Goal: Check status

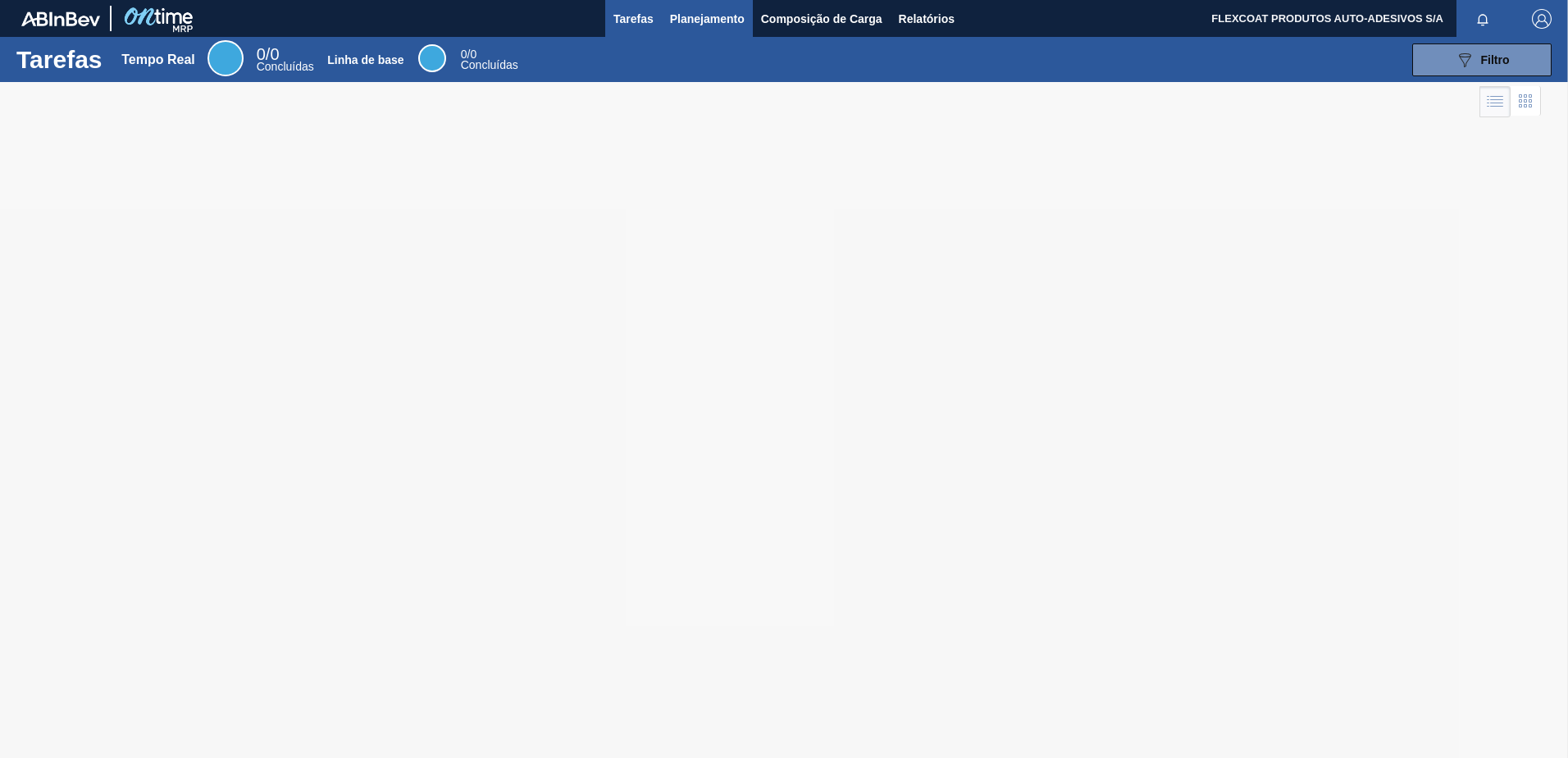
click at [692, 24] on span "Planejamento" at bounding box center [707, 19] width 74 height 19
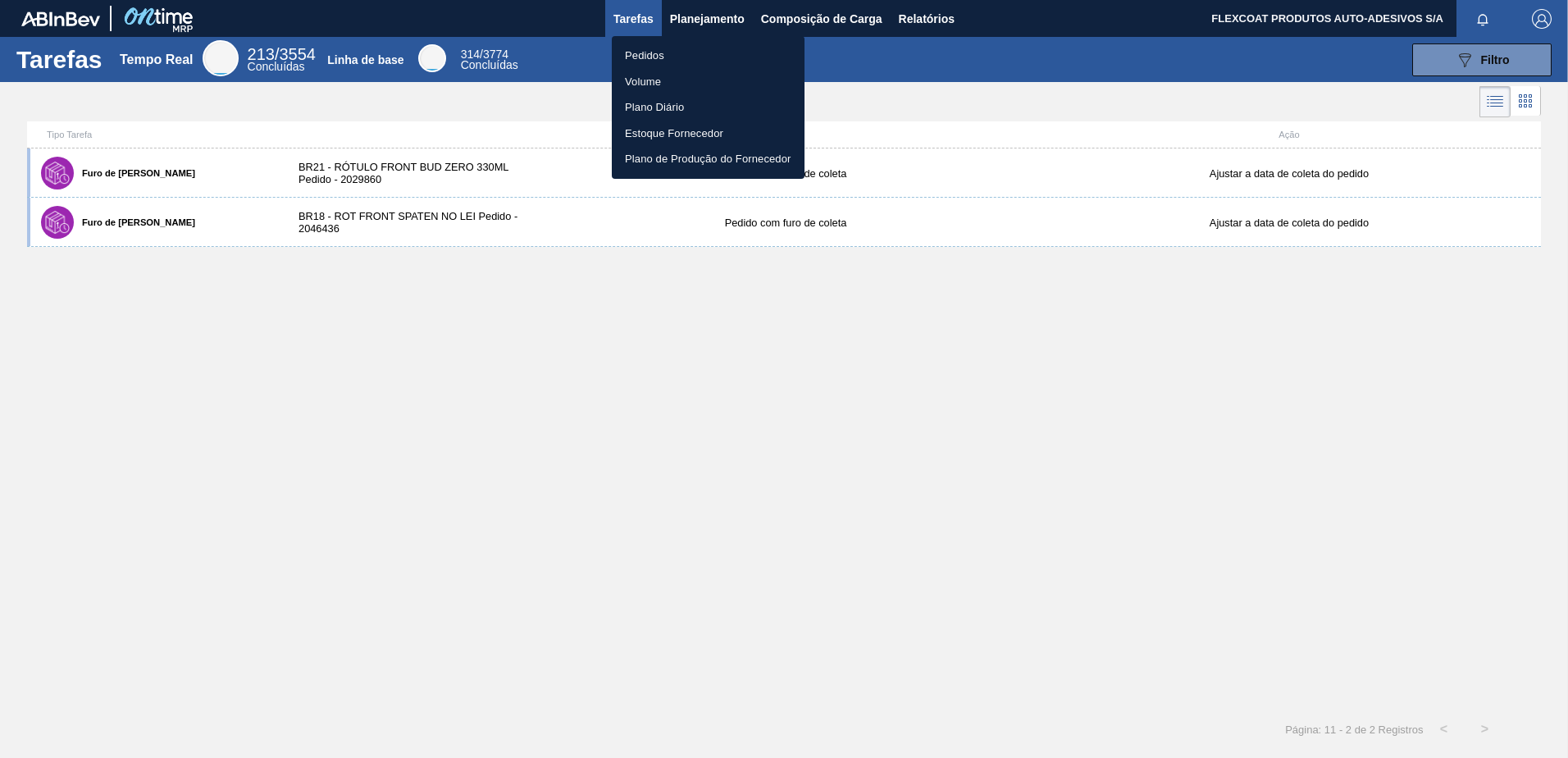
click at [642, 55] on li "Pedidos" at bounding box center [708, 55] width 193 height 26
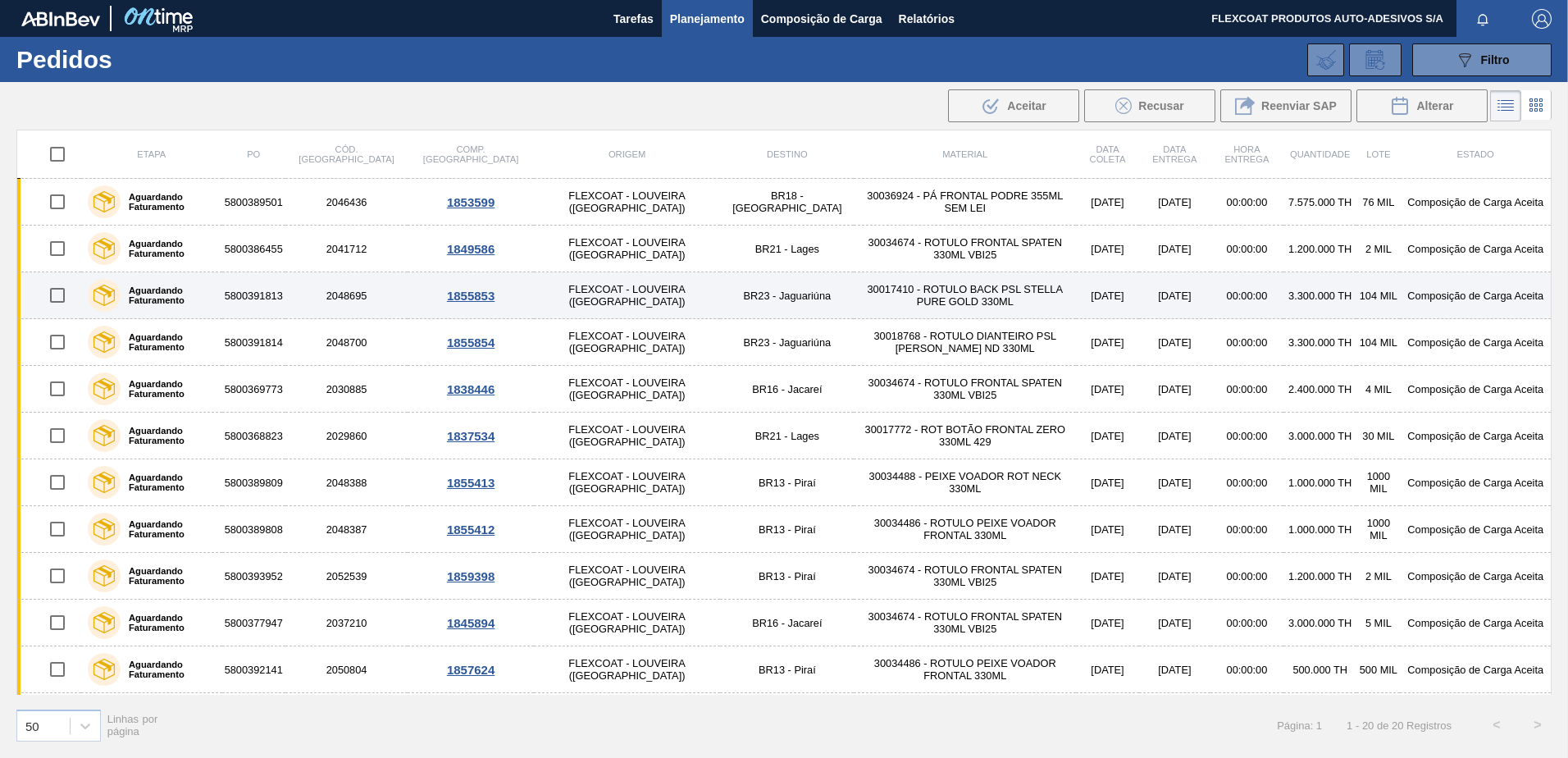
click at [150, 295] on label "Aguardando Faturamento" at bounding box center [168, 295] width 95 height 19
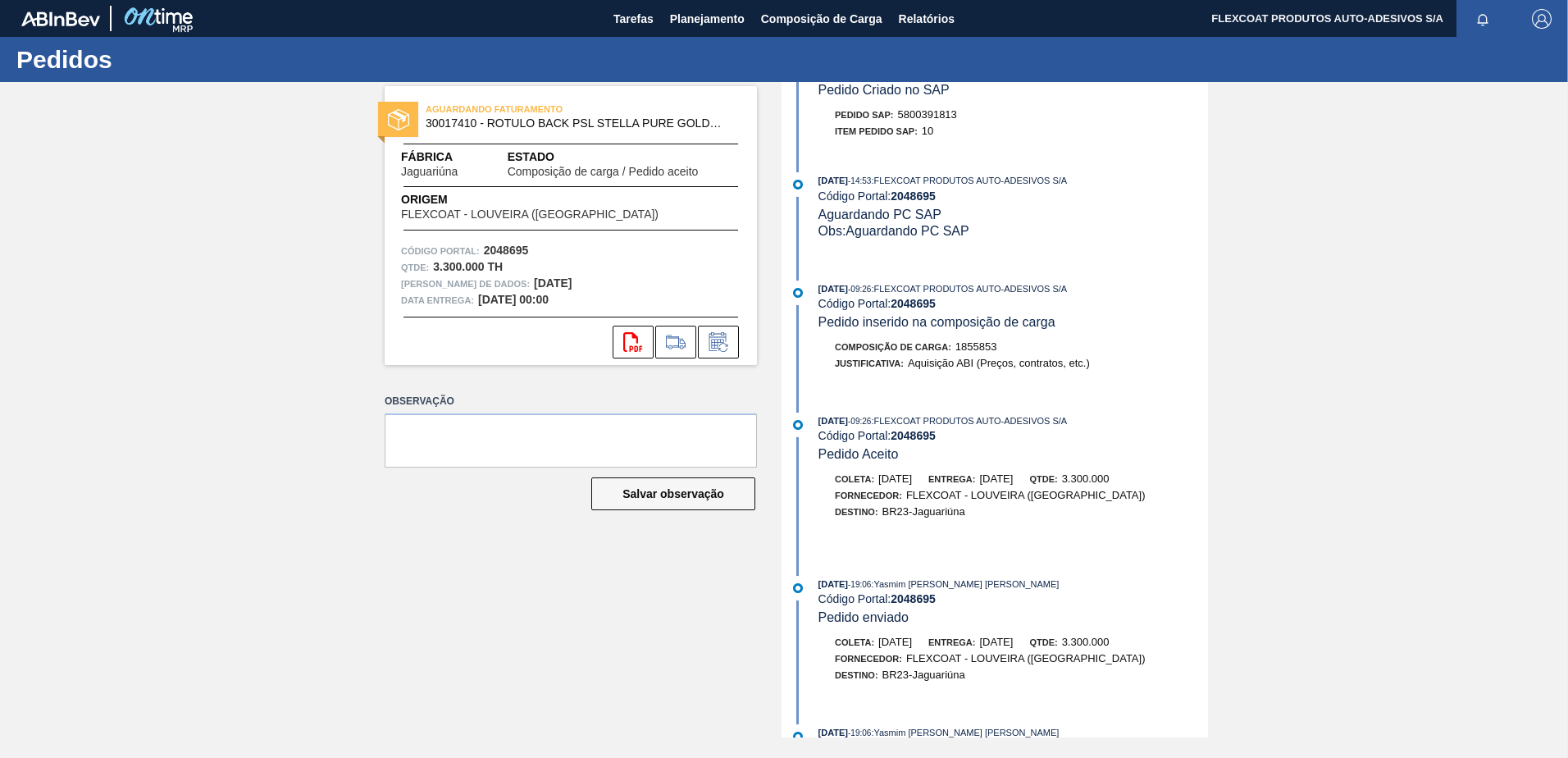
scroll to position [162, 0]
